Goal: Task Accomplishment & Management: Manage account settings

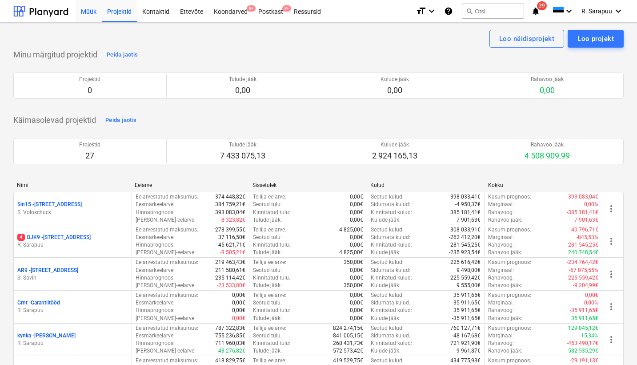
click at [92, 7] on div "Müük" at bounding box center [89, 11] width 26 height 23
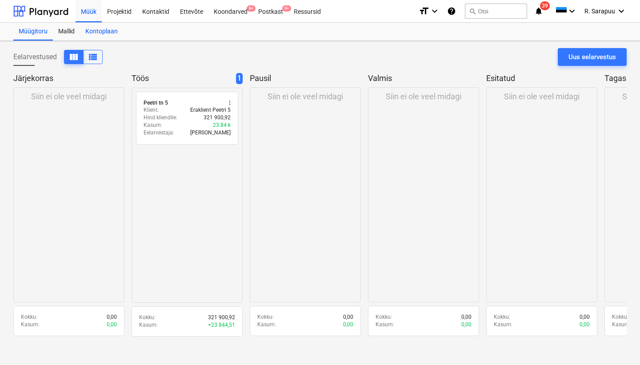
click at [110, 34] on div "Kontoplaan" at bounding box center [101, 32] width 43 height 18
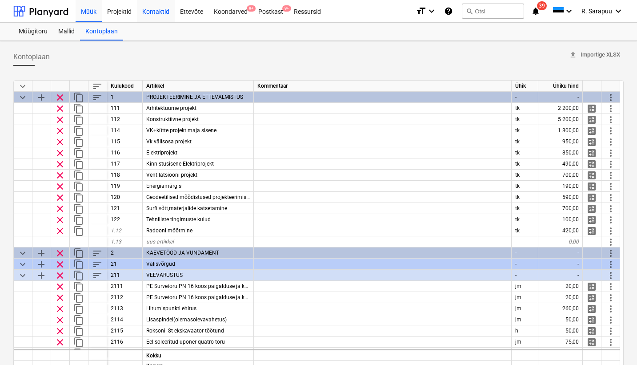
click at [154, 12] on div "Kontaktid" at bounding box center [156, 11] width 38 height 23
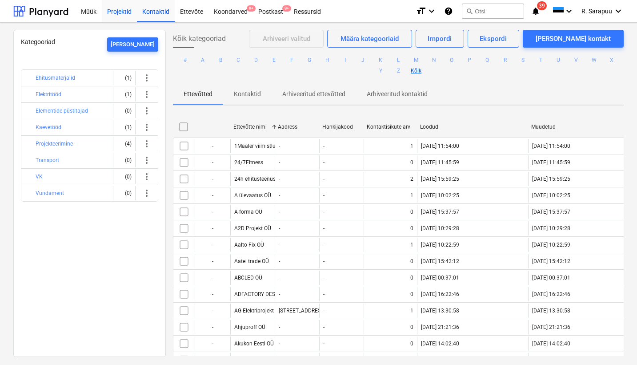
click at [121, 12] on div "Projektid" at bounding box center [119, 11] width 35 height 23
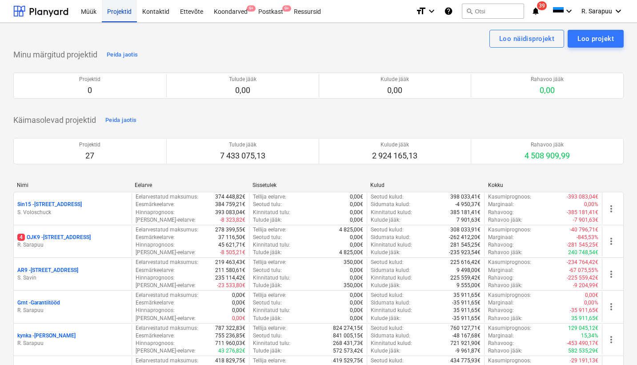
click at [126, 12] on div "Projektid" at bounding box center [119, 11] width 35 height 23
click at [198, 8] on div "Ettevõte" at bounding box center [192, 11] width 34 height 23
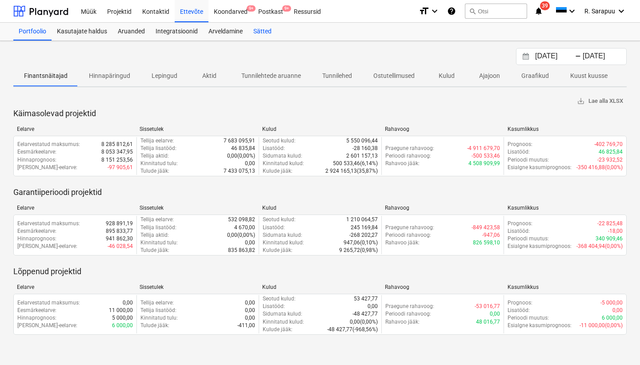
click at [266, 34] on div "Sätted" at bounding box center [262, 32] width 29 height 18
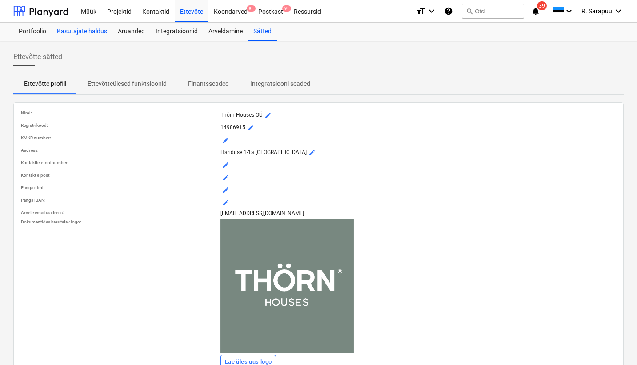
click at [99, 30] on div "Kasutajate haldus" at bounding box center [82, 32] width 61 height 18
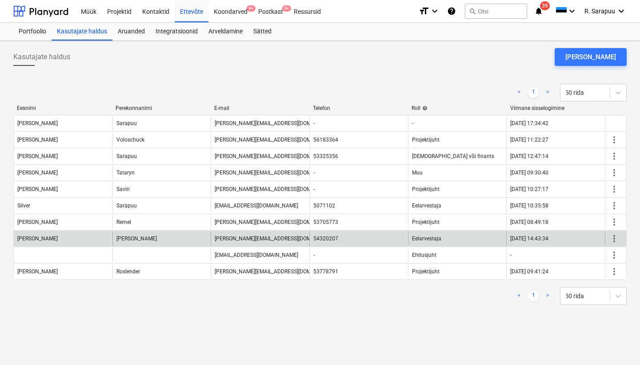
click at [612, 238] on span "more_vert" at bounding box center [614, 238] width 11 height 11
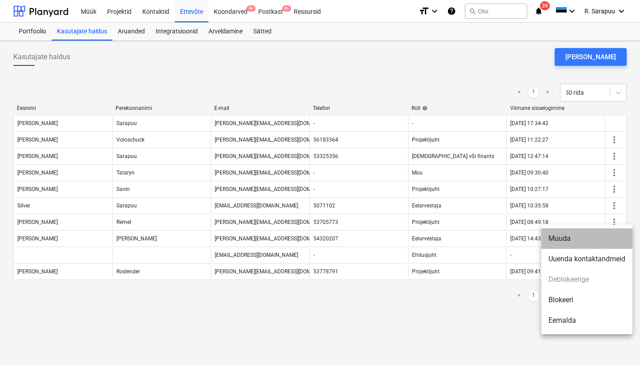
click at [580, 243] on li "Muuda" at bounding box center [587, 238] width 91 height 20
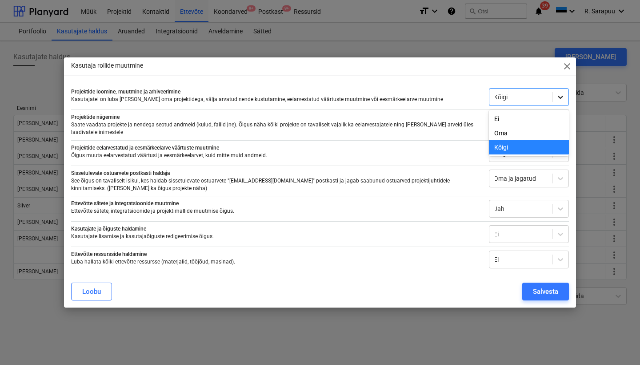
click at [562, 96] on icon at bounding box center [560, 96] width 9 height 9
click at [530, 140] on div "Kõigi" at bounding box center [529, 147] width 80 height 14
click at [559, 100] on icon at bounding box center [560, 96] width 9 height 9
click at [521, 131] on div "Oma" at bounding box center [529, 133] width 80 height 14
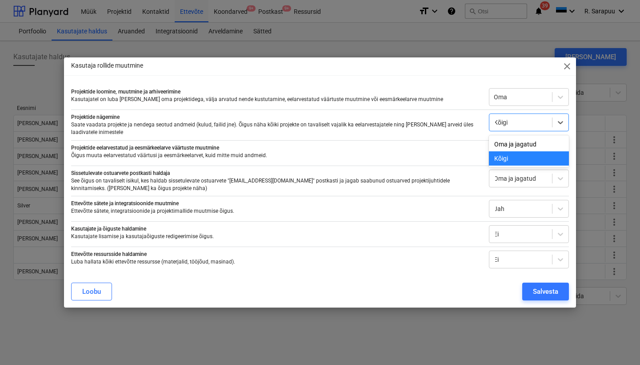
click at [522, 122] on div at bounding box center [521, 122] width 54 height 9
click at [513, 141] on div "Oma ja jagatud" at bounding box center [529, 144] width 80 height 14
click at [512, 155] on div at bounding box center [521, 153] width 54 height 9
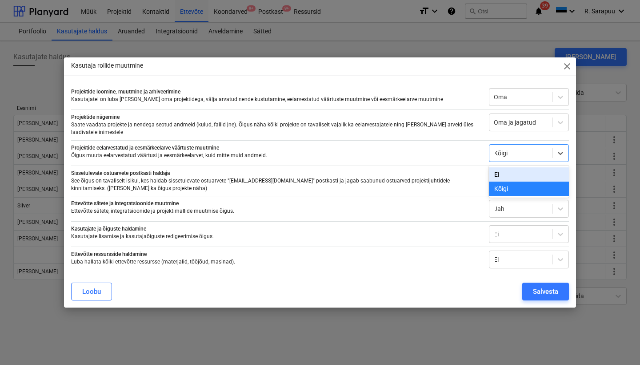
click at [509, 174] on div "Ei" at bounding box center [529, 174] width 80 height 14
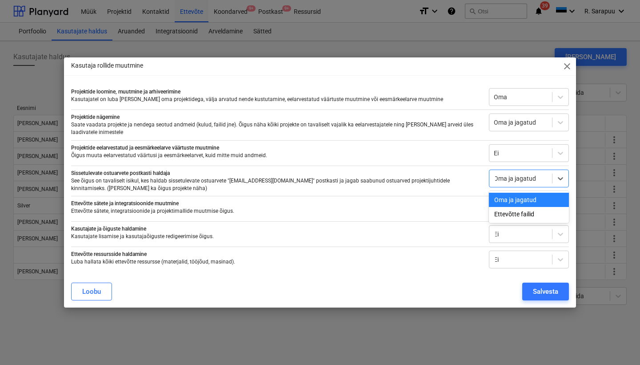
click at [510, 181] on div "Oma ja jagatud" at bounding box center [521, 178] width 54 height 7
click at [511, 203] on div "Oma ja jagatud" at bounding box center [529, 200] width 80 height 14
click at [508, 213] on div at bounding box center [521, 208] width 54 height 9
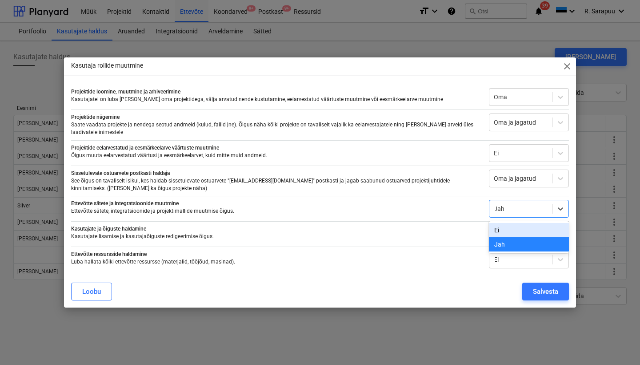
click at [505, 229] on div "Ei" at bounding box center [529, 230] width 80 height 14
click at [508, 236] on div at bounding box center [521, 233] width 54 height 9
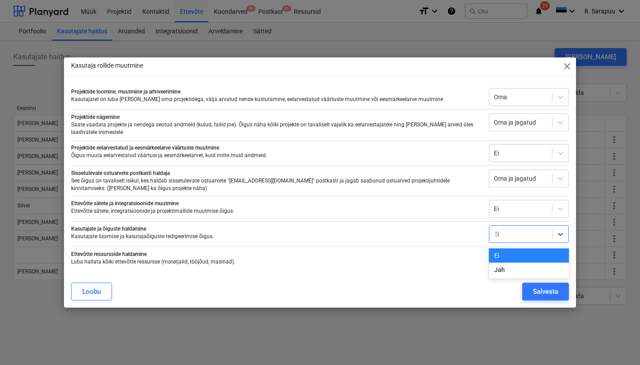
click at [505, 255] on div "Ei" at bounding box center [529, 255] width 80 height 14
click at [543, 293] on div "Salvesta" at bounding box center [545, 291] width 25 height 12
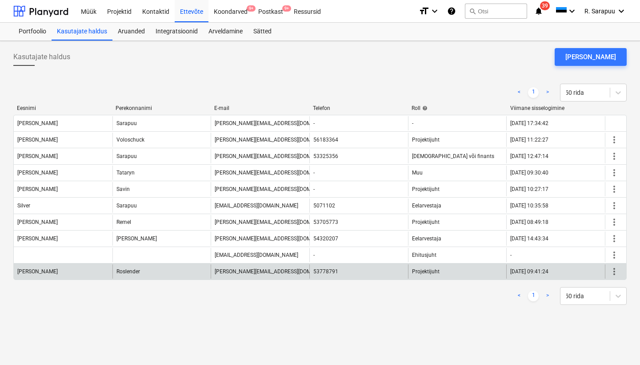
click at [618, 272] on span "more_vert" at bounding box center [614, 271] width 11 height 11
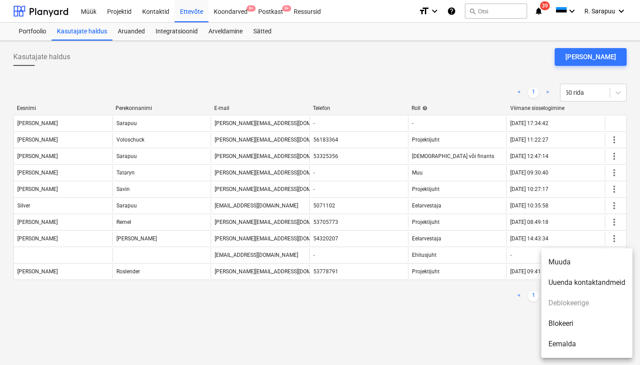
click at [567, 266] on li "Muuda" at bounding box center [587, 262] width 91 height 20
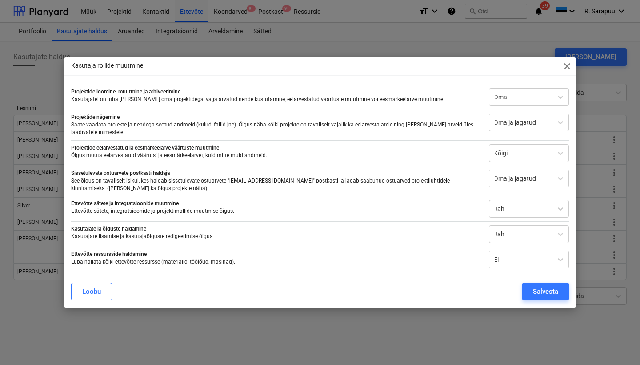
click at [521, 107] on div "Projektide loomine, muutmine ja arhiveerimine Kasutajatel on luba [PERSON_NAME]…" at bounding box center [320, 176] width 498 height 184
click at [520, 101] on div at bounding box center [521, 96] width 54 height 9
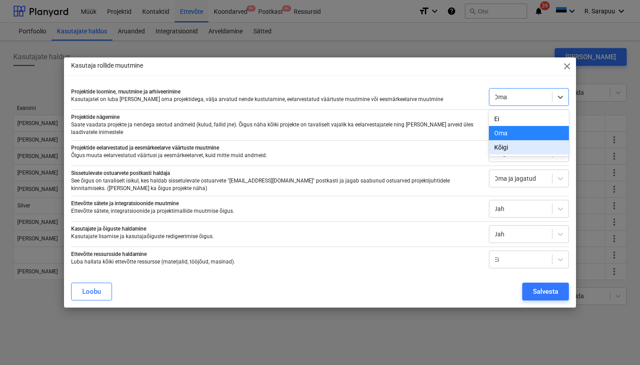
click at [513, 147] on div "Kõigi" at bounding box center [529, 147] width 80 height 14
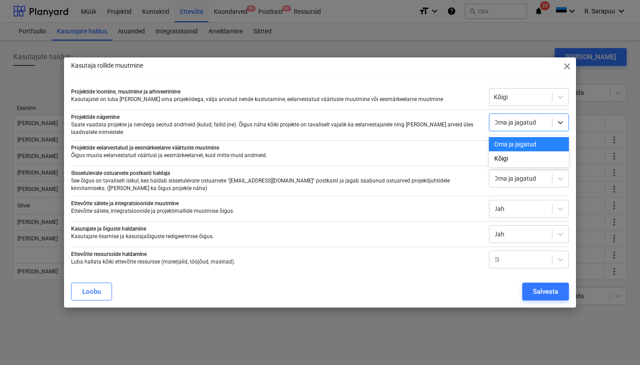
click at [514, 121] on div "Oma ja jagatud" at bounding box center [521, 122] width 54 height 7
click at [508, 159] on div "Kõigi" at bounding box center [529, 158] width 80 height 14
click at [511, 126] on div at bounding box center [521, 122] width 54 height 9
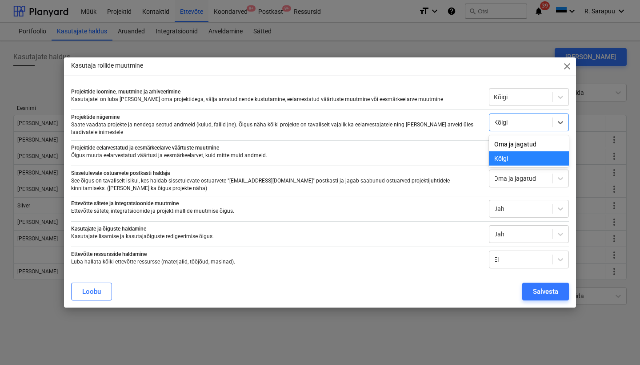
click at [510, 159] on div "Kõigi" at bounding box center [529, 158] width 80 height 14
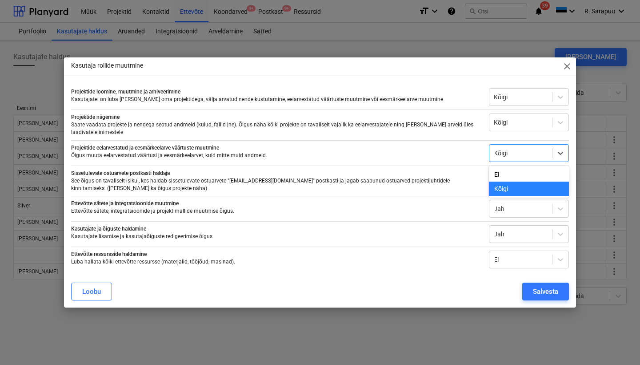
click at [513, 152] on div at bounding box center [521, 153] width 54 height 9
click at [514, 187] on div "Kõigi" at bounding box center [529, 188] width 80 height 14
click at [512, 174] on div at bounding box center [521, 178] width 54 height 9
click at [512, 184] on div "Oma ja jagatud" at bounding box center [521, 178] width 63 height 12
click at [505, 265] on div "Ei" at bounding box center [521, 259] width 63 height 12
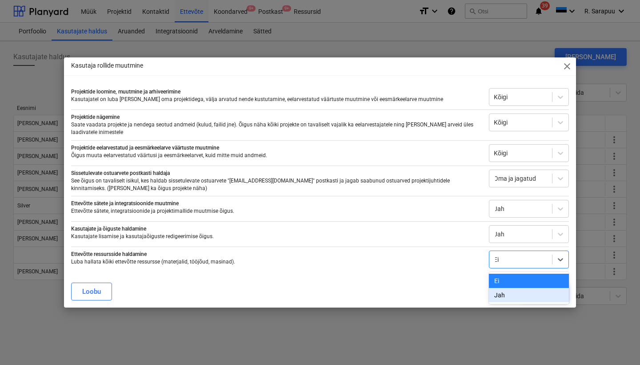
click at [500, 292] on div "Jah" at bounding box center [529, 295] width 80 height 14
click at [542, 290] on div "Salvesta" at bounding box center [545, 291] width 25 height 12
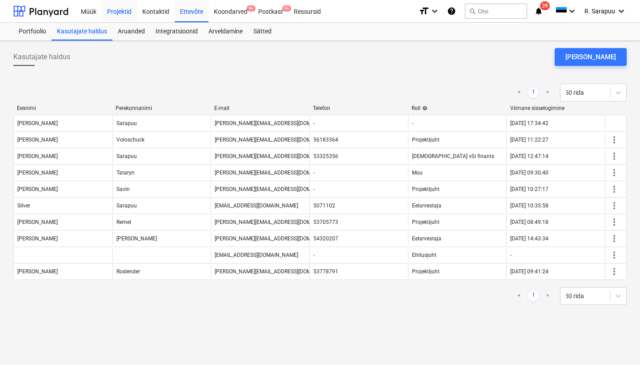
click at [113, 7] on div "Projektid" at bounding box center [119, 11] width 35 height 23
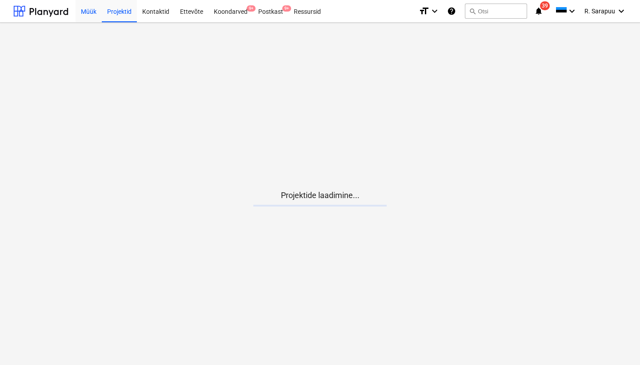
click at [90, 11] on div "Müük" at bounding box center [89, 11] width 26 height 23
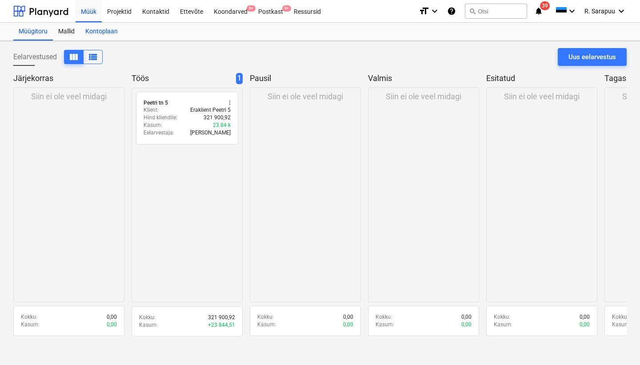
click at [92, 33] on div "Kontoplaan" at bounding box center [101, 32] width 43 height 18
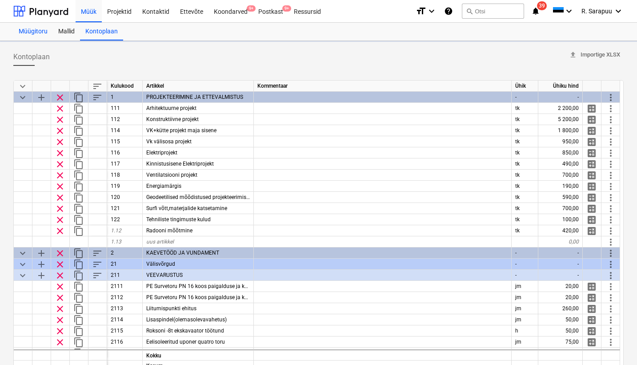
click at [33, 33] on div "Müügitoru" at bounding box center [33, 32] width 40 height 18
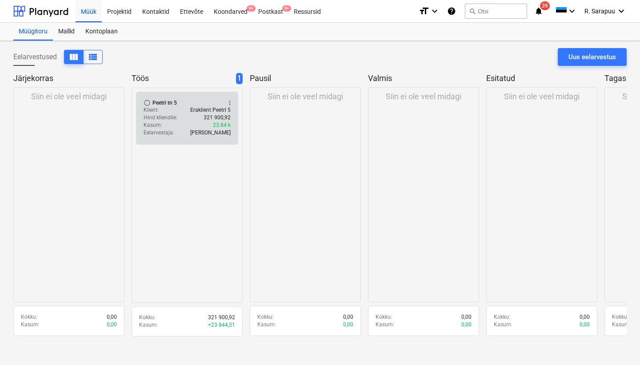
click at [174, 104] on div "radio_button_unchecked Peetri tn 5 more_vert" at bounding box center [187, 102] width 87 height 7
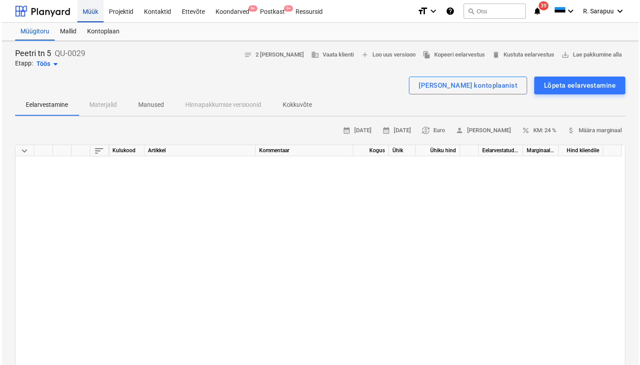
scroll to position [181, 0]
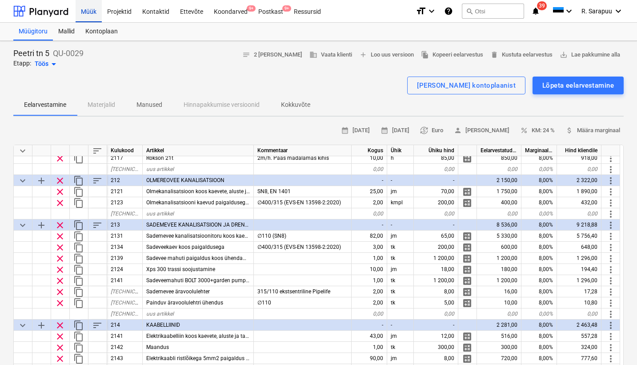
click at [88, 8] on div "Müük" at bounding box center [89, 11] width 26 height 23
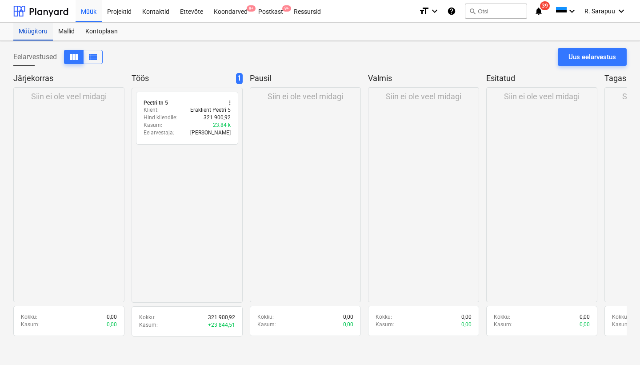
click at [41, 31] on div "Müügitoru" at bounding box center [33, 32] width 40 height 18
click at [64, 28] on div "Mallid" at bounding box center [66, 32] width 27 height 18
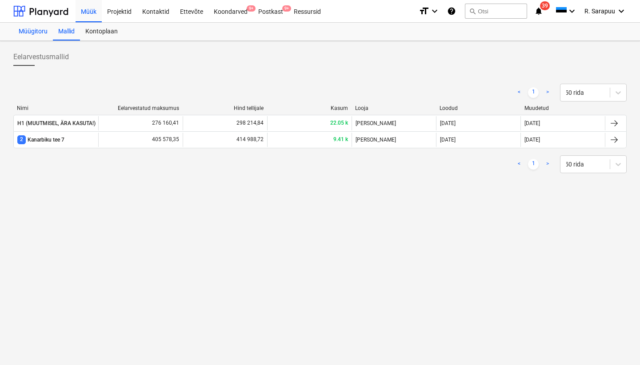
click at [36, 30] on div "Müügitoru" at bounding box center [33, 32] width 40 height 18
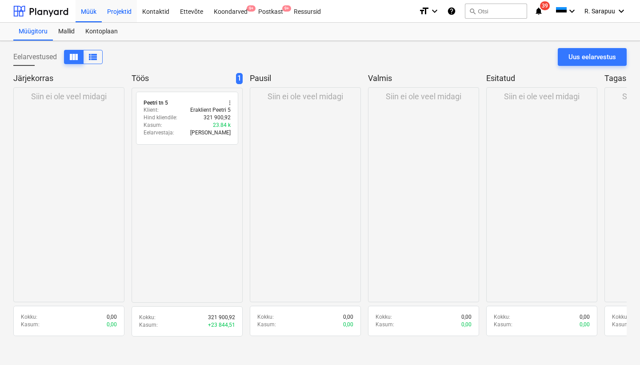
click at [121, 11] on div "Projektid" at bounding box center [119, 11] width 35 height 23
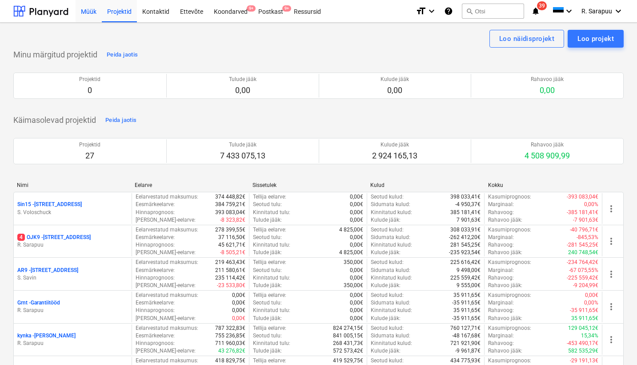
click at [89, 8] on div "Müük" at bounding box center [89, 11] width 26 height 23
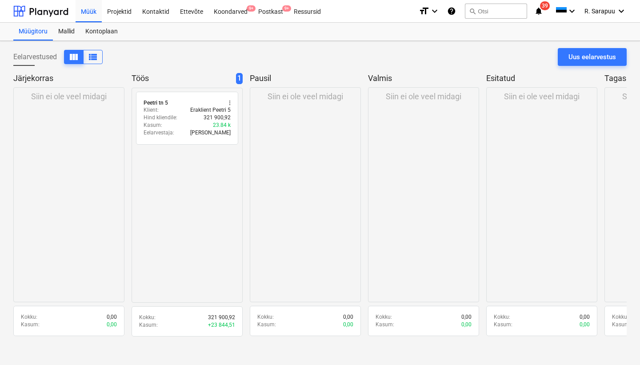
click at [58, 99] on p "Siin ei ole veel midagi" at bounding box center [69, 96] width 76 height 11
click at [95, 56] on span "view_list" at bounding box center [93, 57] width 11 height 11
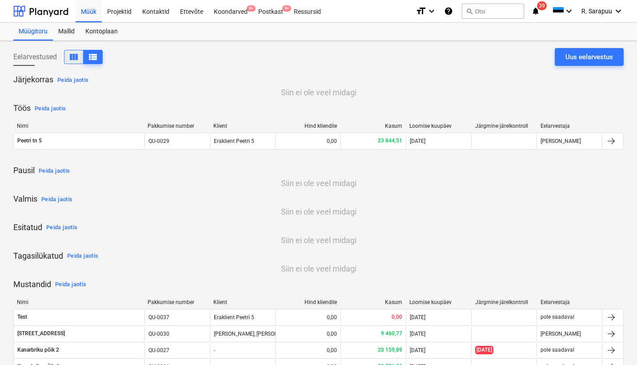
click at [73, 60] on span "view_column" at bounding box center [73, 57] width 11 height 11
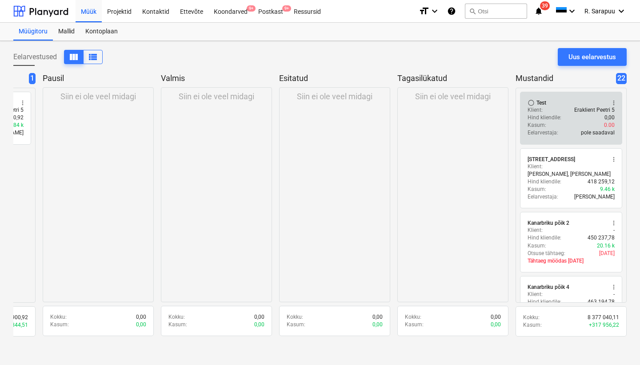
scroll to position [0, 207]
click at [554, 125] on div "Kasum : 0.00" at bounding box center [571, 125] width 87 height 8
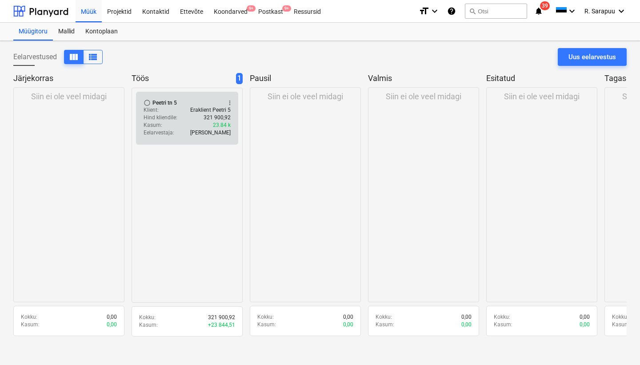
click at [208, 114] on p "321 900,92" at bounding box center [217, 118] width 27 height 8
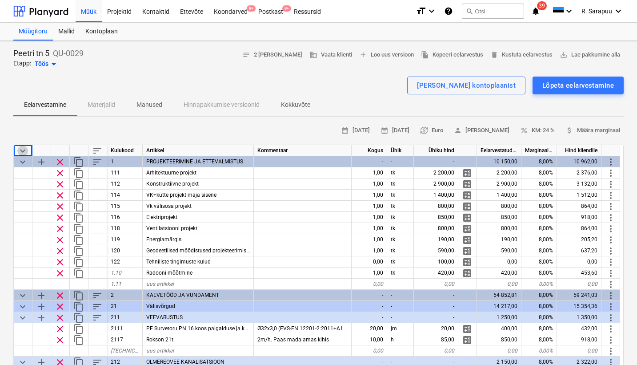
click at [22, 149] on span "keyboard_arrow_down" at bounding box center [22, 150] width 11 height 11
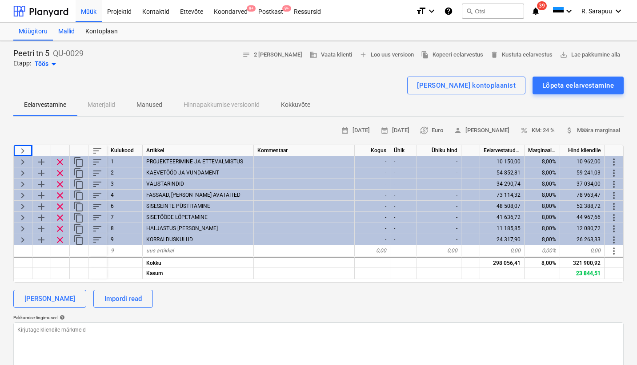
click at [66, 34] on div "Mallid" at bounding box center [66, 32] width 27 height 18
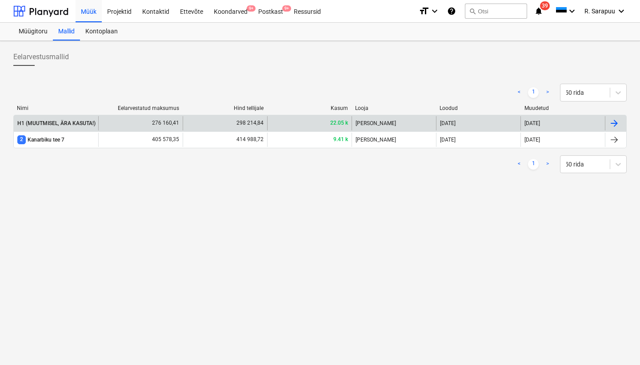
click at [75, 126] on div "H1 (MUUTMISEL, ÄRA KASUTA!)" at bounding box center [56, 123] width 78 height 6
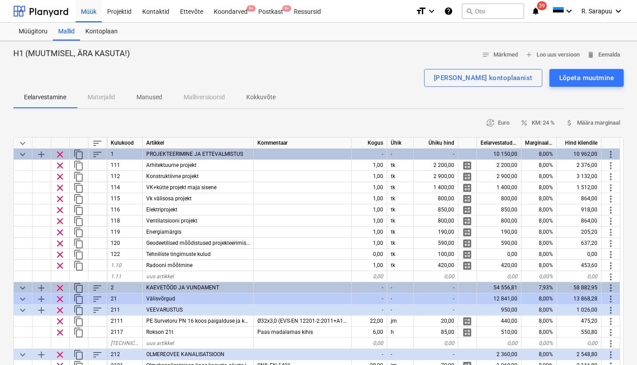
click at [21, 143] on span "keyboard_arrow_down" at bounding box center [22, 142] width 11 height 11
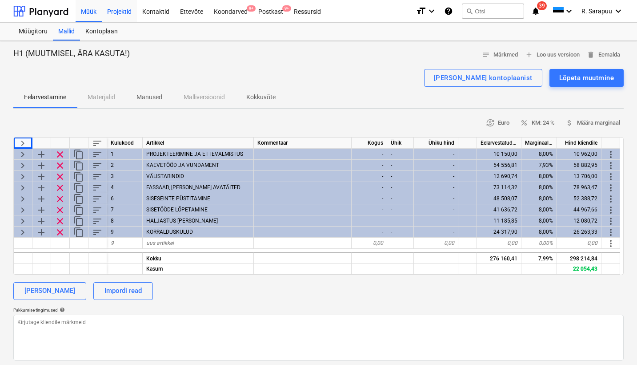
click at [122, 13] on div "Projektid" at bounding box center [119, 11] width 35 height 23
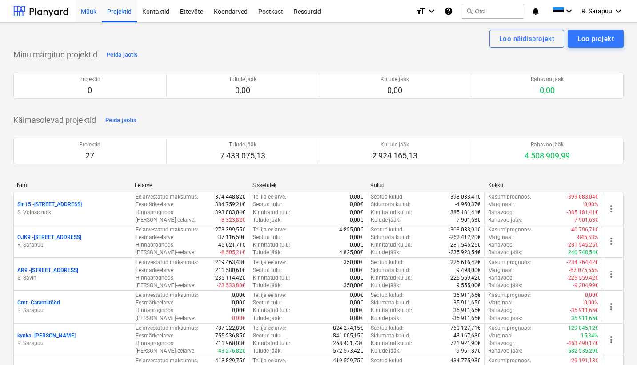
click at [96, 11] on div "Müük" at bounding box center [89, 11] width 26 height 23
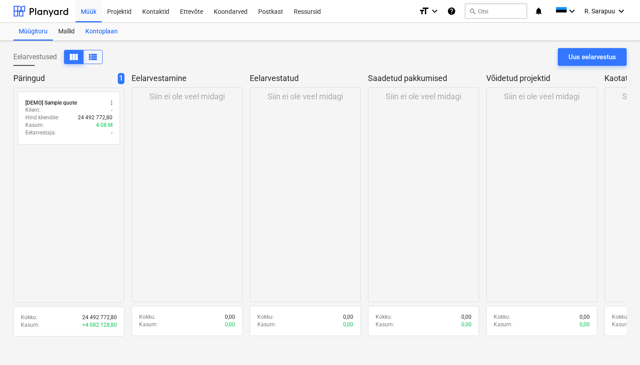
click at [108, 32] on div "Kontoplaan" at bounding box center [101, 32] width 43 height 18
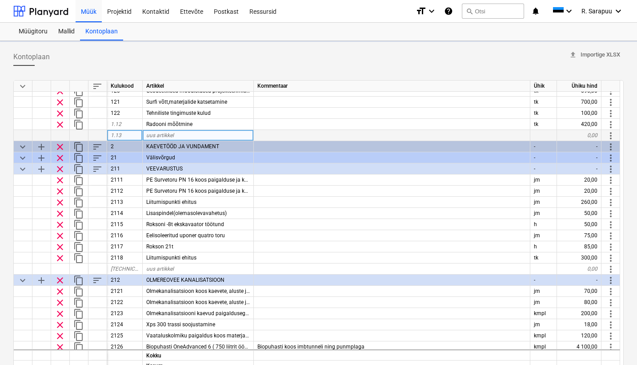
scroll to position [98, 0]
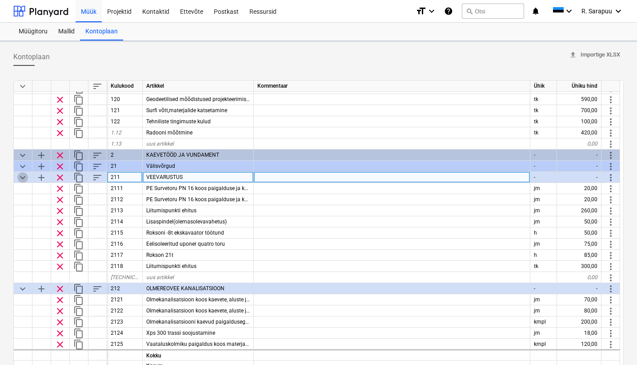
click at [23, 176] on span "keyboard_arrow_down" at bounding box center [22, 177] width 11 height 11
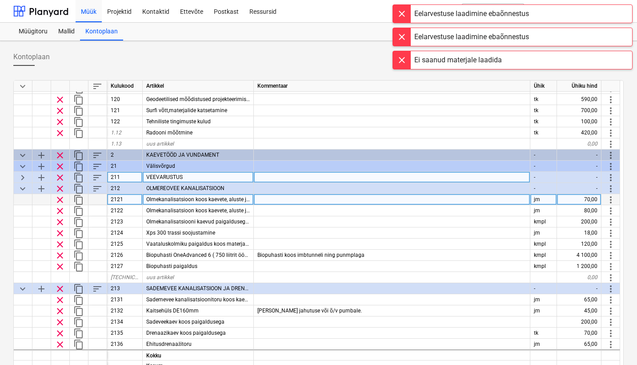
click at [199, 200] on span "Olmekanalisatsioon koos kaevete, aluste ja tagasitäitega110 mm" at bounding box center [224, 199] width 157 height 6
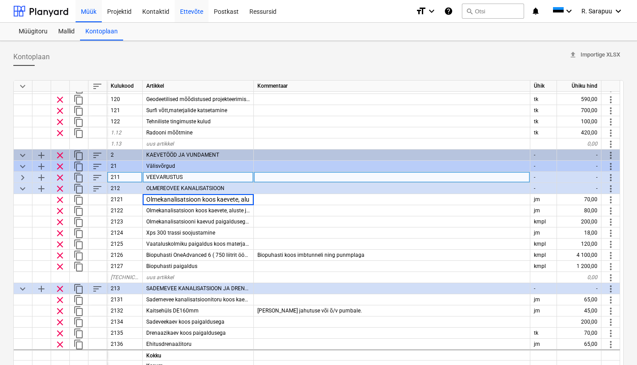
click at [177, 1] on div "Ettevõte" at bounding box center [192, 11] width 34 height 23
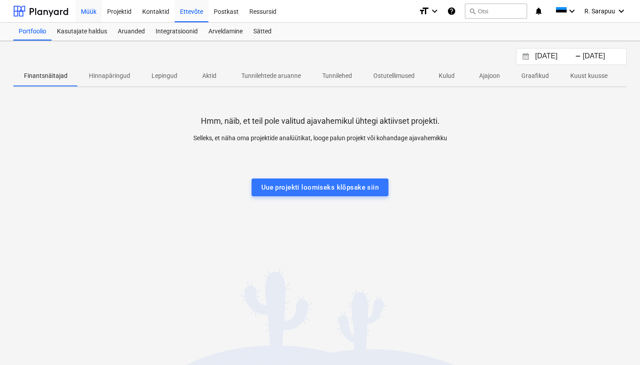
click at [92, 12] on div "Müük" at bounding box center [89, 11] width 26 height 23
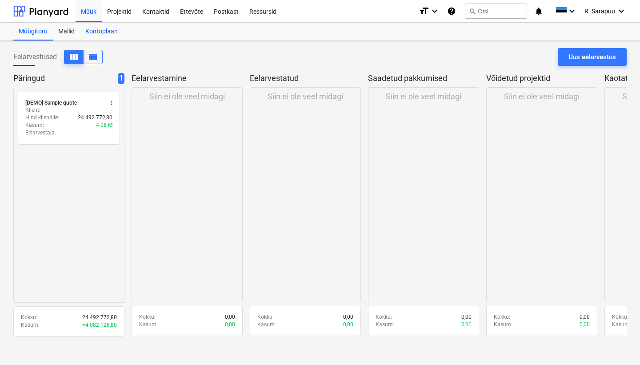
click at [108, 27] on div "Kontoplaan" at bounding box center [101, 32] width 43 height 18
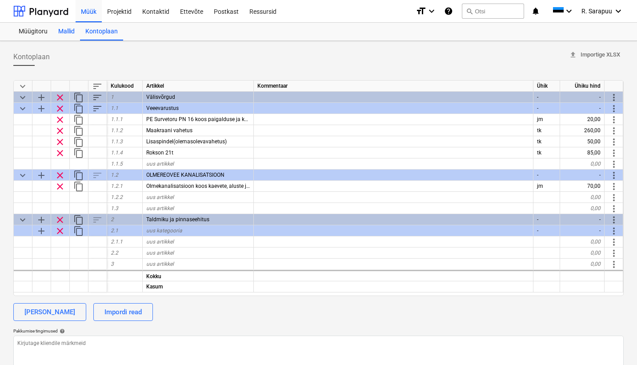
click at [68, 32] on div "Mallid" at bounding box center [66, 32] width 27 height 18
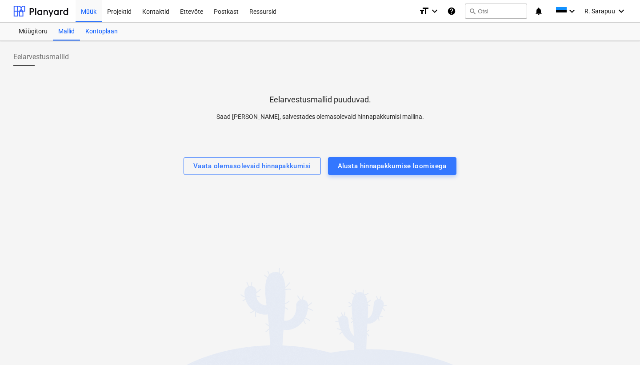
click at [97, 33] on div "Kontoplaan" at bounding box center [101, 32] width 43 height 18
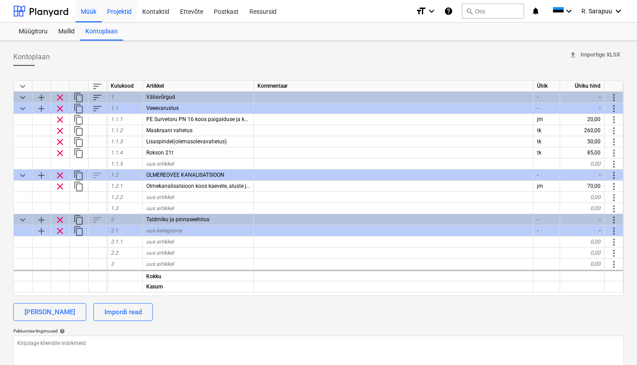
click at [114, 12] on div "Projektid" at bounding box center [119, 11] width 35 height 23
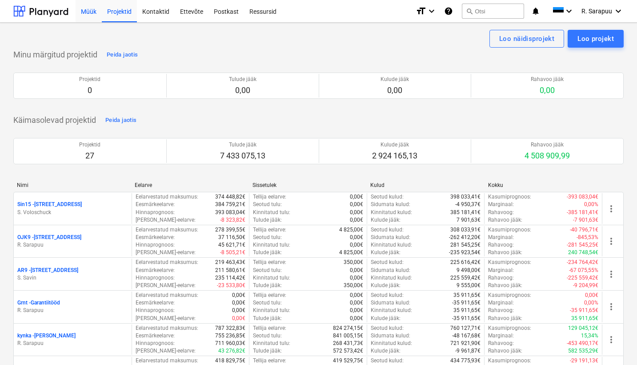
click at [86, 9] on div "Müük" at bounding box center [89, 11] width 26 height 23
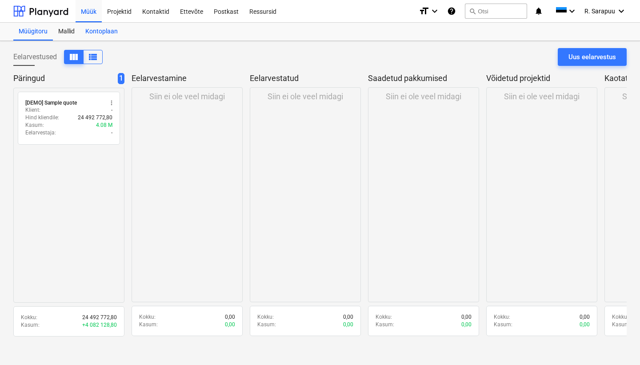
click at [99, 31] on div "Kontoplaan" at bounding box center [101, 32] width 43 height 18
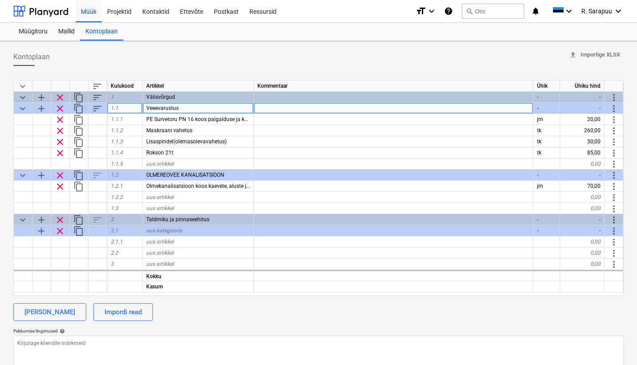
type textarea "x"
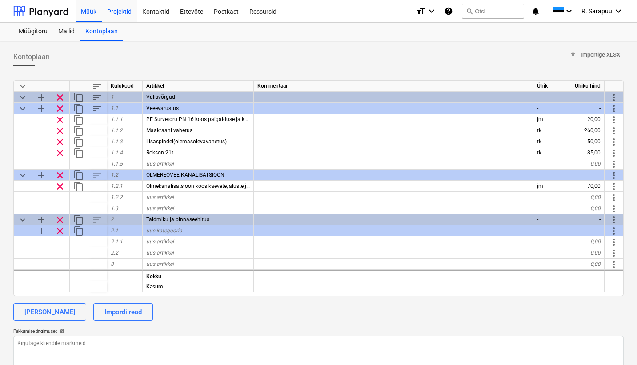
click at [120, 16] on div "Projektid" at bounding box center [119, 11] width 35 height 23
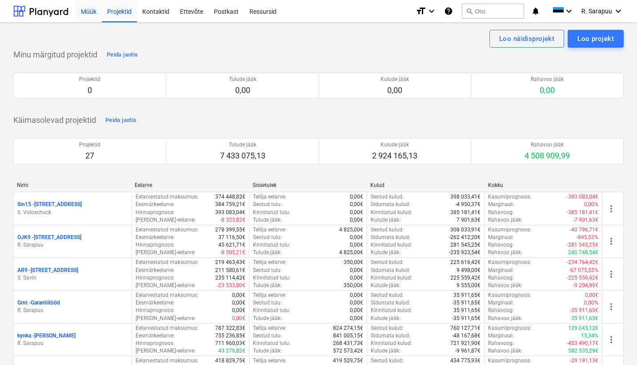
click at [92, 14] on div "Müük" at bounding box center [89, 11] width 26 height 23
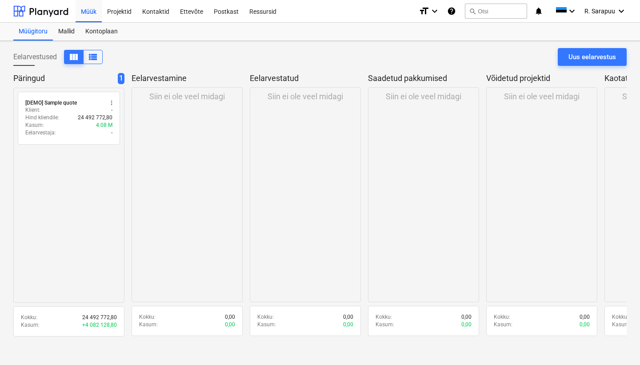
click at [617, 7] on div "Eelarvestuse laadimine ebaõnnestus" at bounding box center [516, 9] width 240 height 19
click at [611, 11] on div "Eelarvestuse laadimine ebaõnnestus" at bounding box center [516, 9] width 240 height 19
click at [621, 11] on div "Eelarvestuse laadimine ebaõnnestus" at bounding box center [516, 9] width 240 height 19
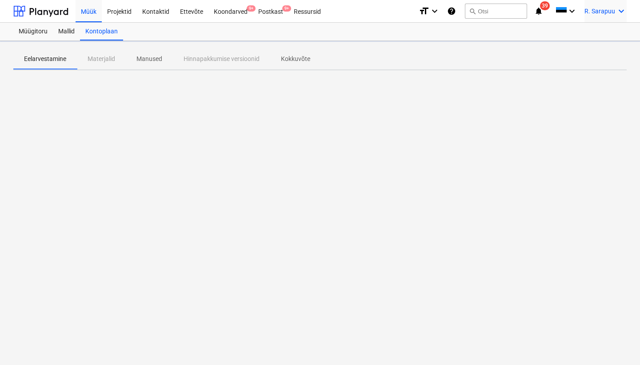
click at [620, 13] on icon "keyboard_arrow_down" at bounding box center [621, 11] width 11 height 11
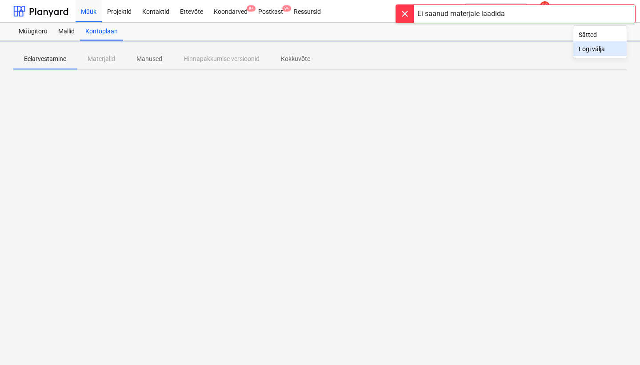
click at [277, 109] on div at bounding box center [320, 182] width 640 height 365
click at [408, 14] on div at bounding box center [405, 14] width 18 height 18
click at [403, 13] on div at bounding box center [405, 14] width 18 height 18
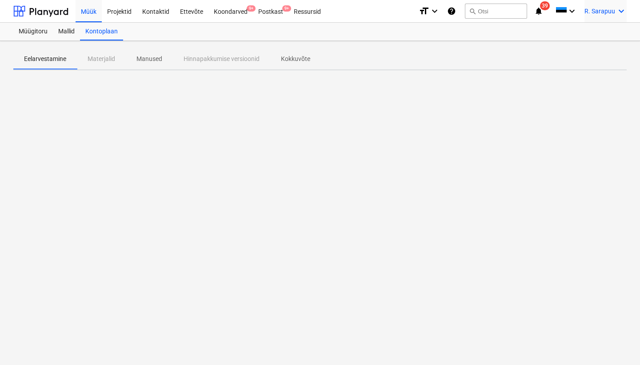
click at [606, 13] on span "R. Sarapuu" at bounding box center [600, 11] width 31 height 7
click at [605, 52] on div "Logi välja" at bounding box center [600, 49] width 53 height 14
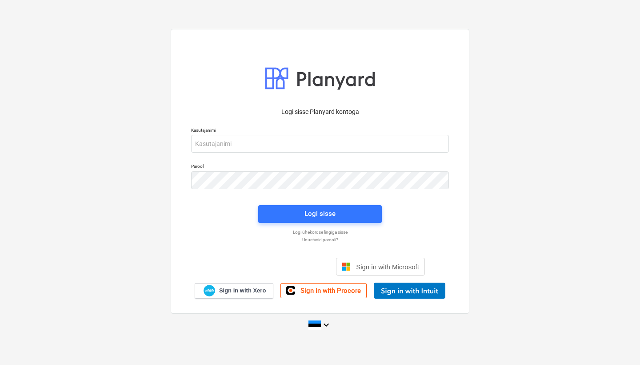
click at [285, 134] on p "Kasutajanimi" at bounding box center [320, 131] width 258 height 8
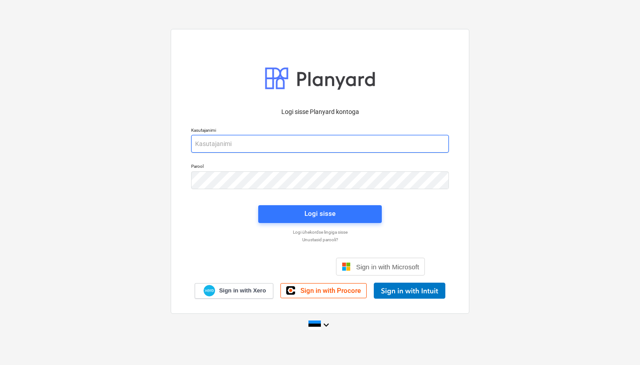
type input "infra@thornhouses.com"
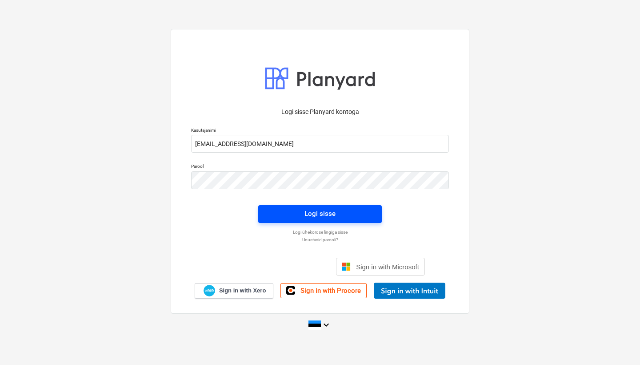
click at [313, 215] on div "Logi sisse" at bounding box center [320, 214] width 31 height 12
